Goal: Navigation & Orientation: Find specific page/section

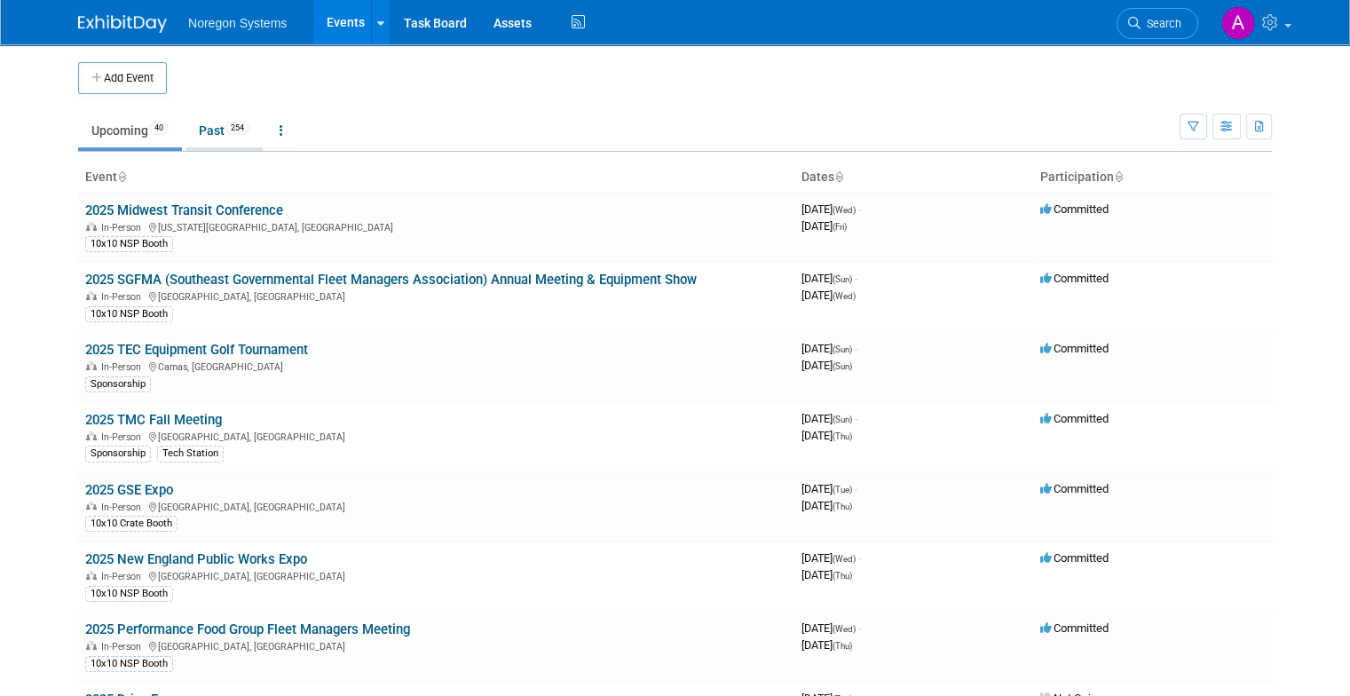
click at [213, 134] on link "Past 254" at bounding box center [223, 131] width 77 height 34
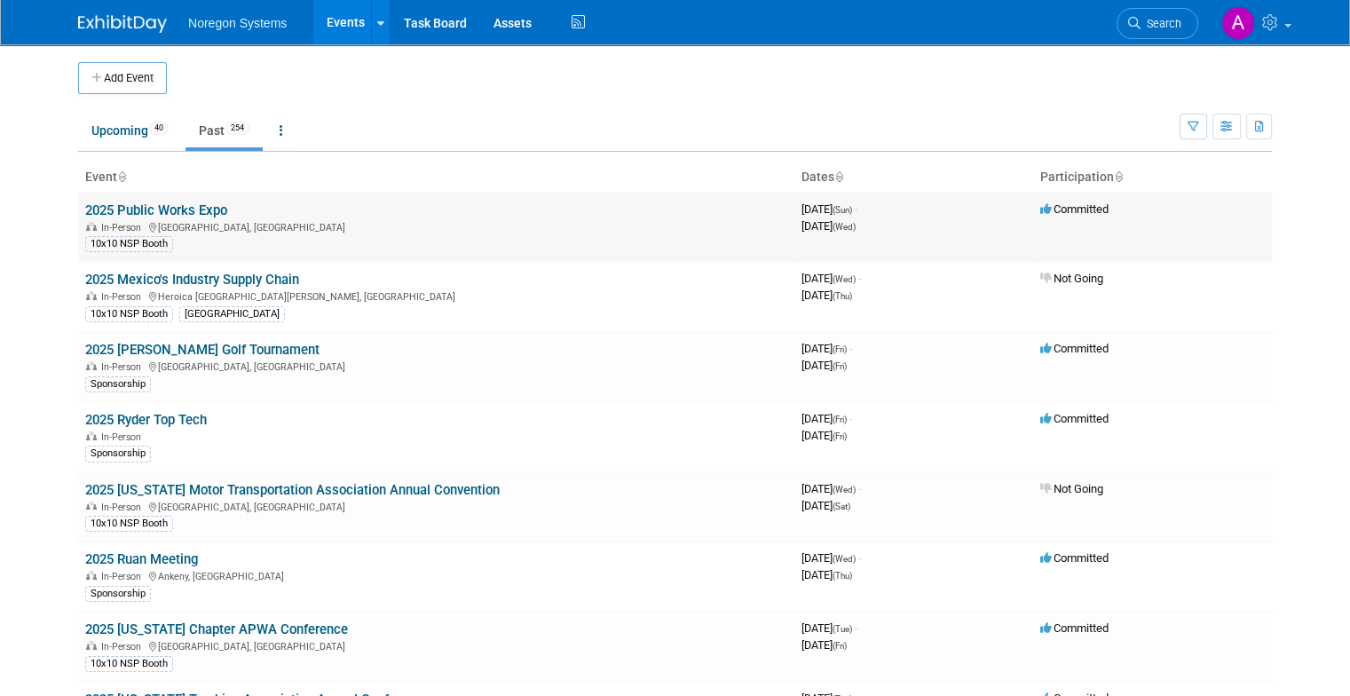
click at [185, 219] on div "In-Person Chicago, IL" at bounding box center [436, 226] width 702 height 14
click at [185, 216] on link "2025 Public Works Expo" at bounding box center [156, 210] width 142 height 16
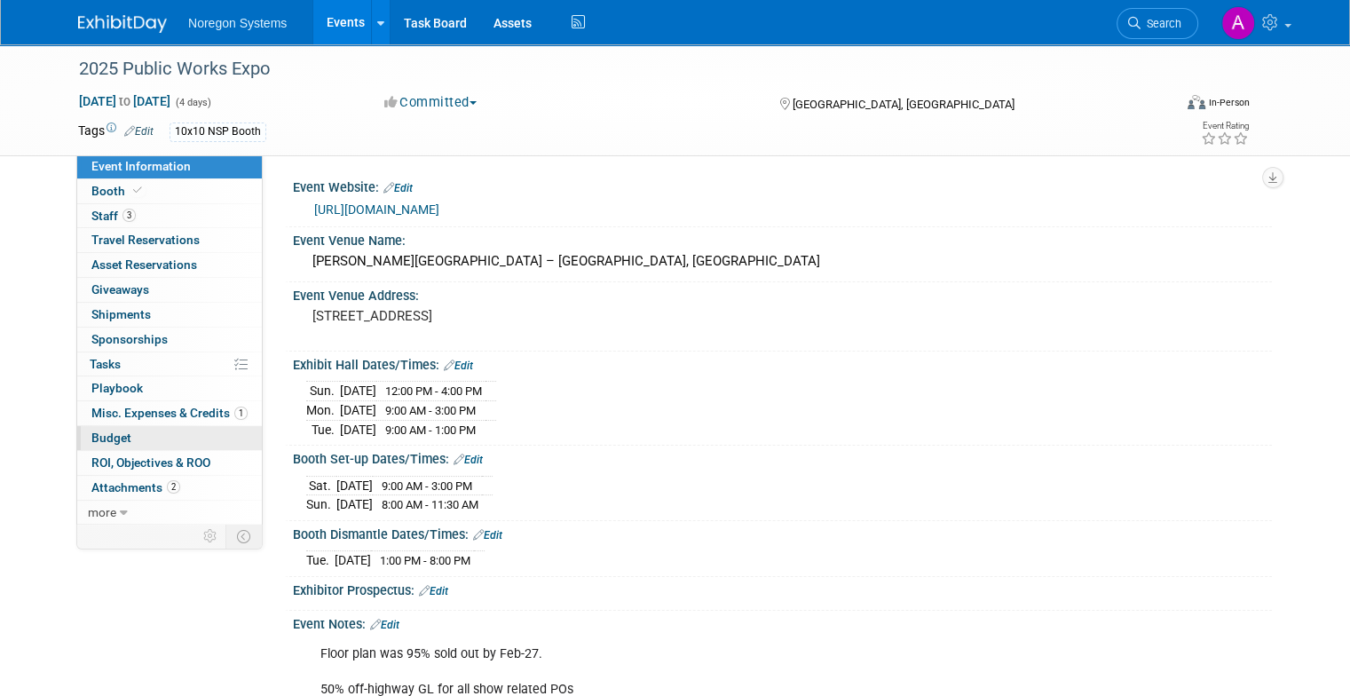
click at [124, 439] on link "Budget" at bounding box center [169, 438] width 185 height 24
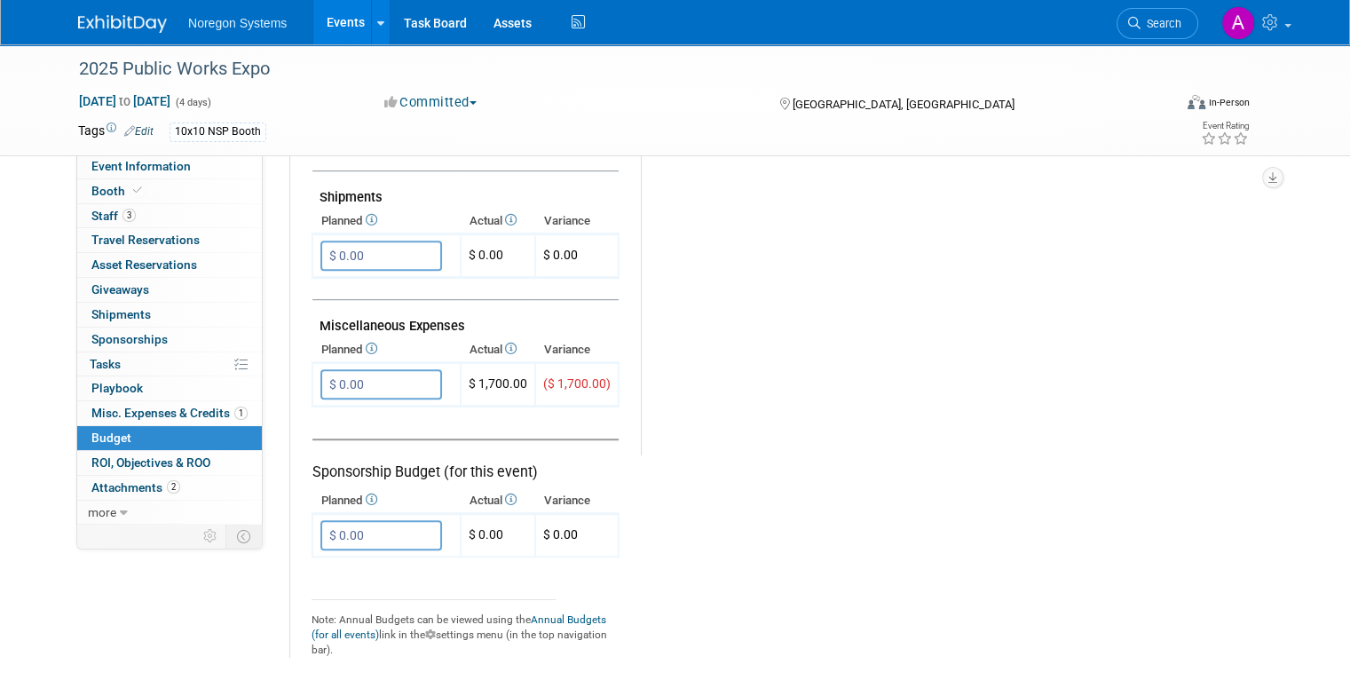
scroll to position [965, 0]
click at [103, 452] on link "0 ROI, Objectives & ROO 0" at bounding box center [169, 463] width 185 height 24
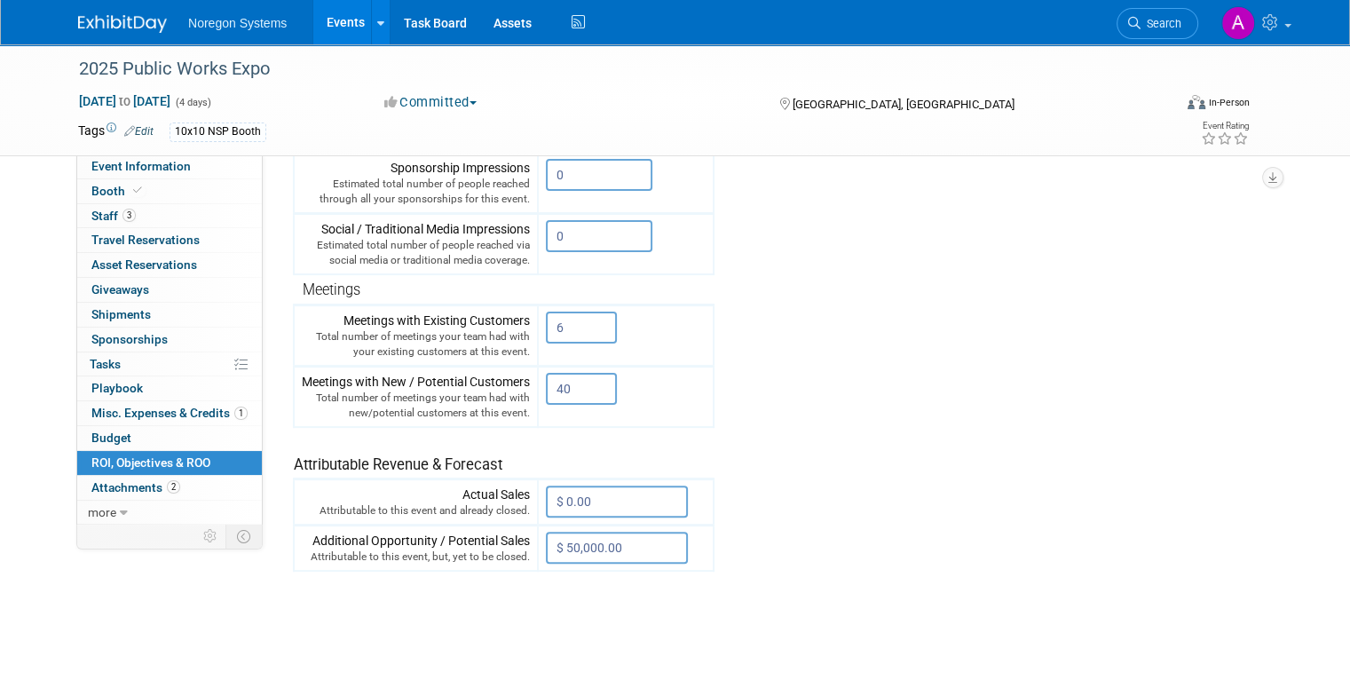
scroll to position [420, 0]
click at [327, 21] on link "Events" at bounding box center [345, 22] width 65 height 44
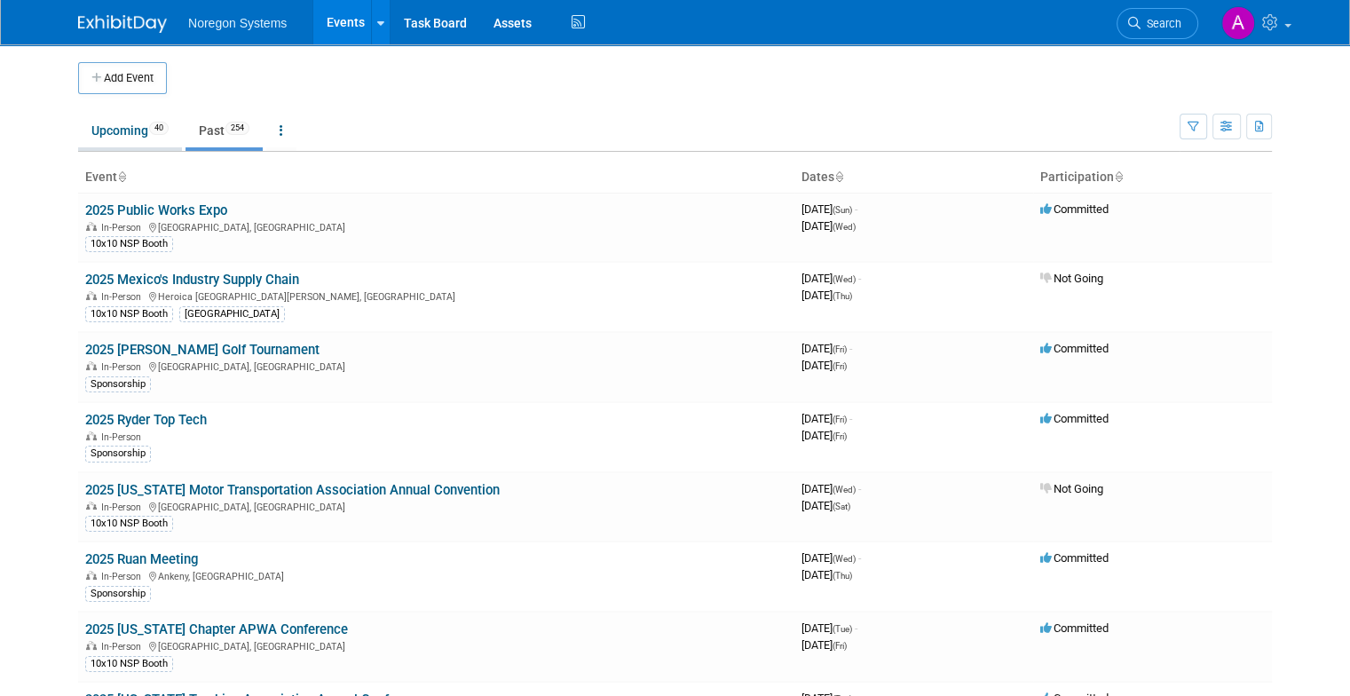
click at [117, 131] on link "Upcoming 40" at bounding box center [130, 131] width 104 height 34
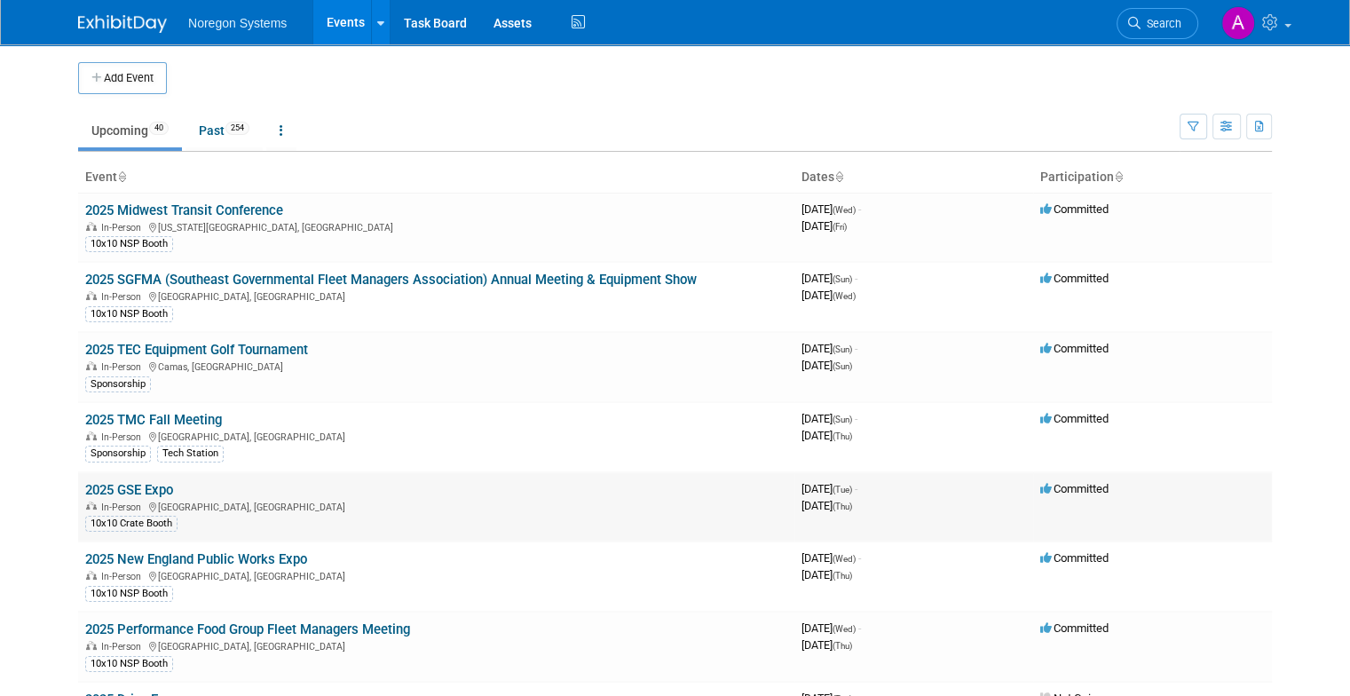
click at [140, 492] on link "2025 GSE Expo" at bounding box center [129, 490] width 88 height 16
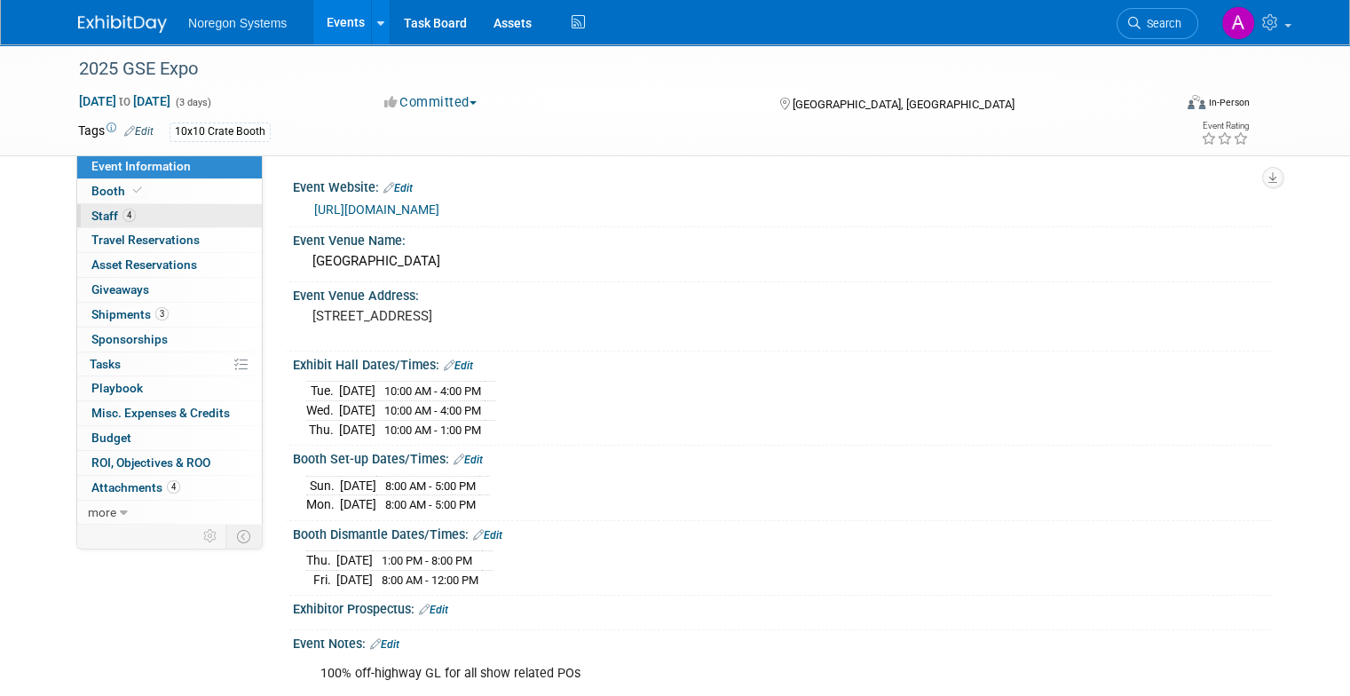
click at [153, 216] on link "4 Staff 4" at bounding box center [169, 216] width 185 height 24
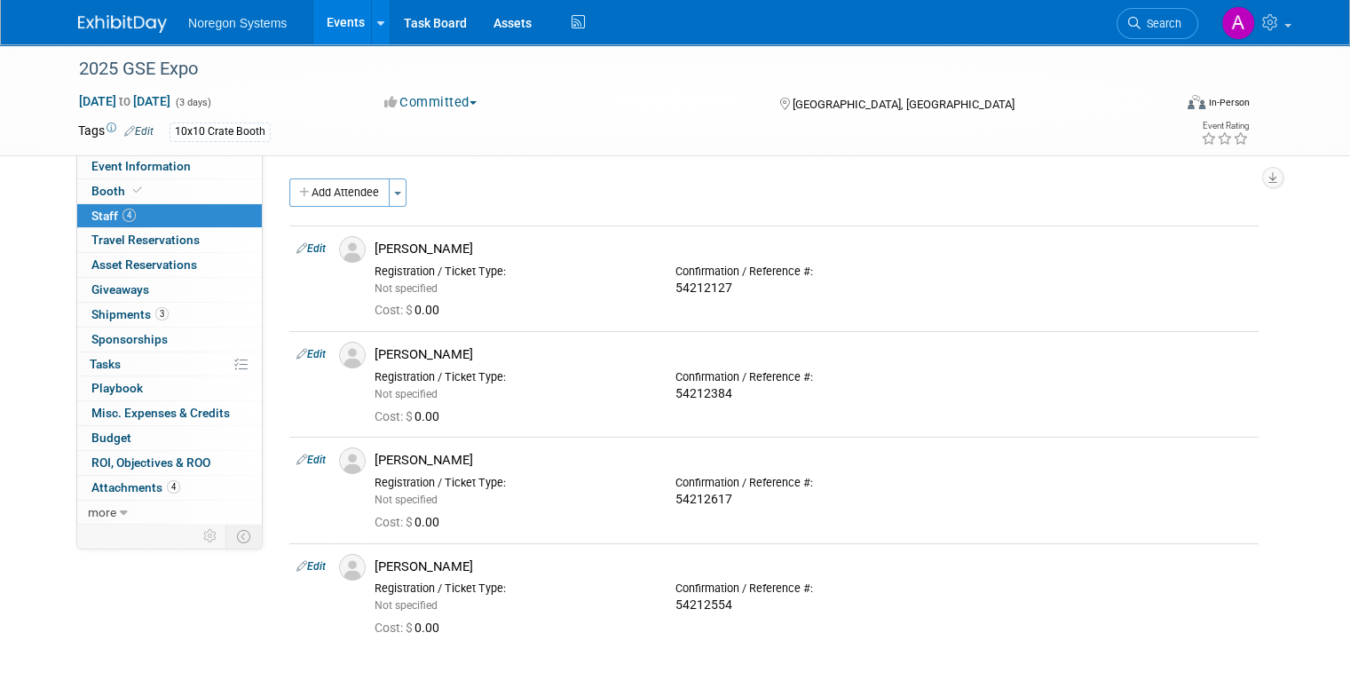
click at [351, 34] on link "Events" at bounding box center [345, 22] width 65 height 44
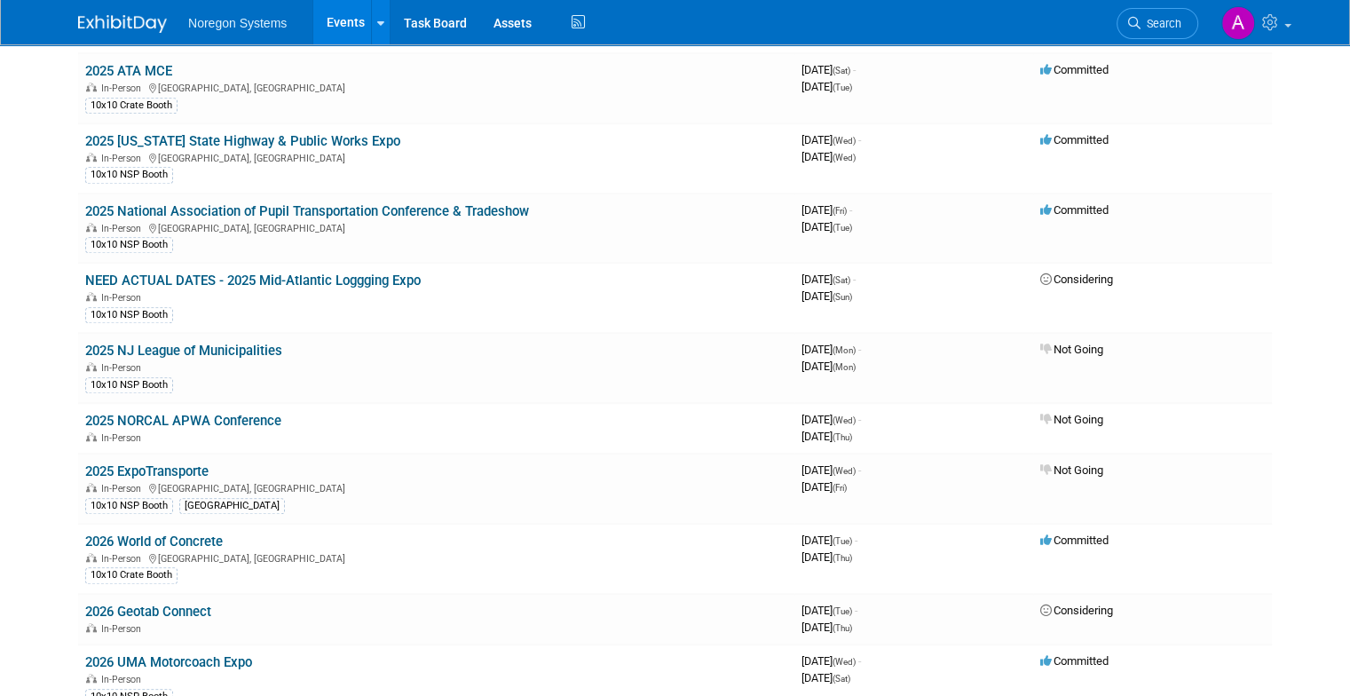
scroll to position [1366, 0]
